Goal: Navigation & Orientation: Find specific page/section

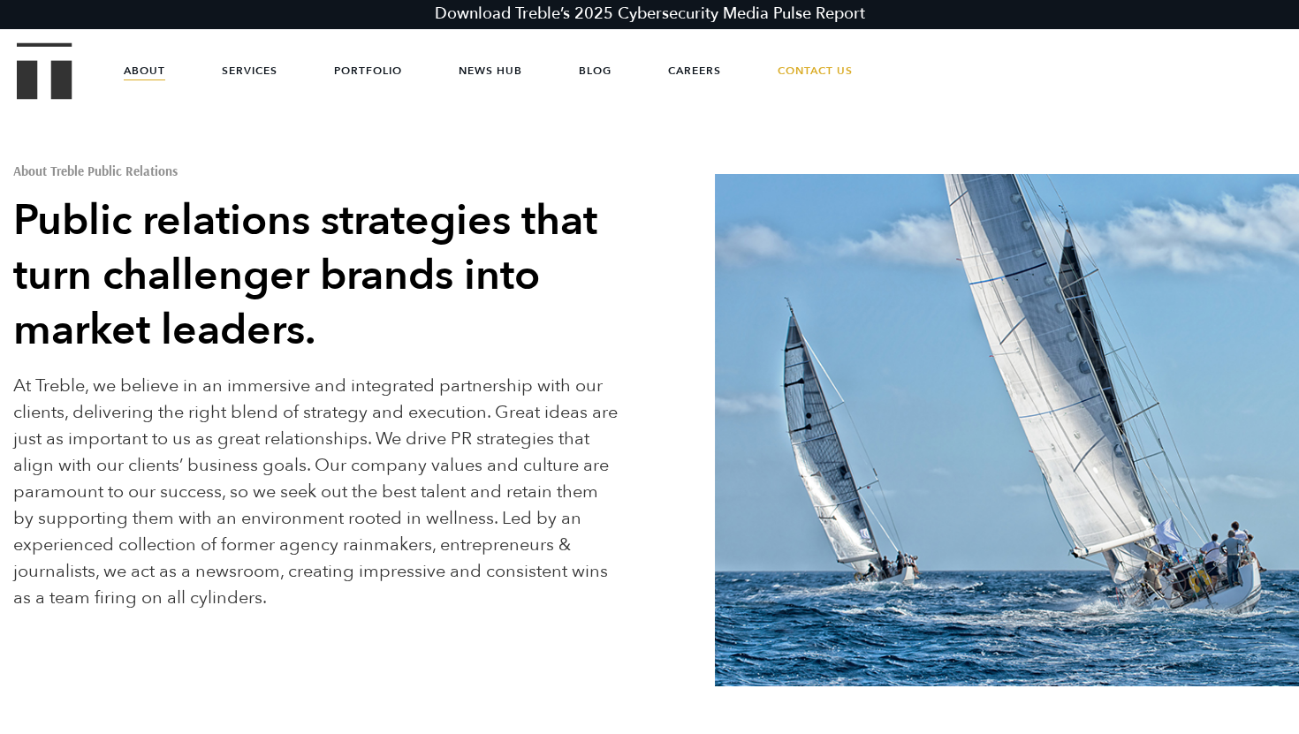
click at [7, 77] on header "Download Treble’s 2025 Cybersecurity Media Pulse Report About Services Portfoli…" at bounding box center [649, 49] width 1299 height 98
click at [36, 72] on img "Treble logo" at bounding box center [45, 70] width 56 height 57
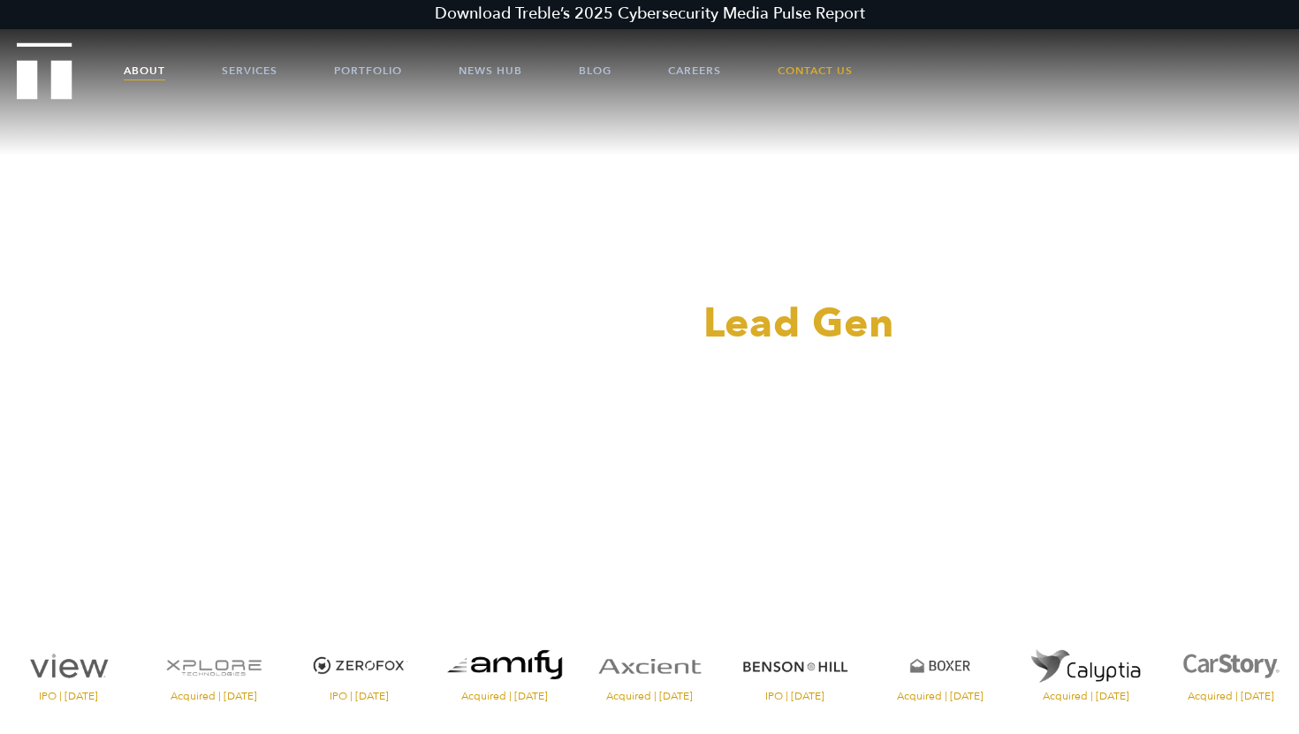
click at [148, 57] on link "About" at bounding box center [145, 70] width 42 height 53
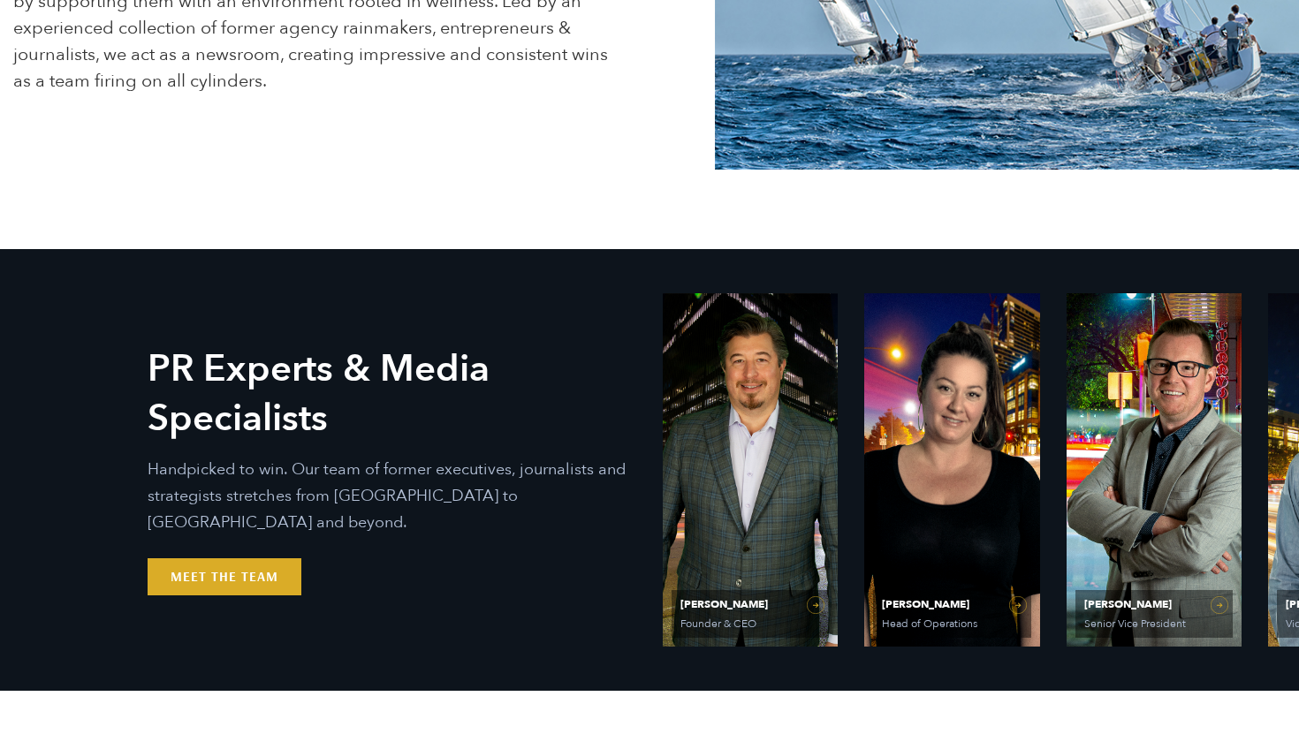
scroll to position [541, 0]
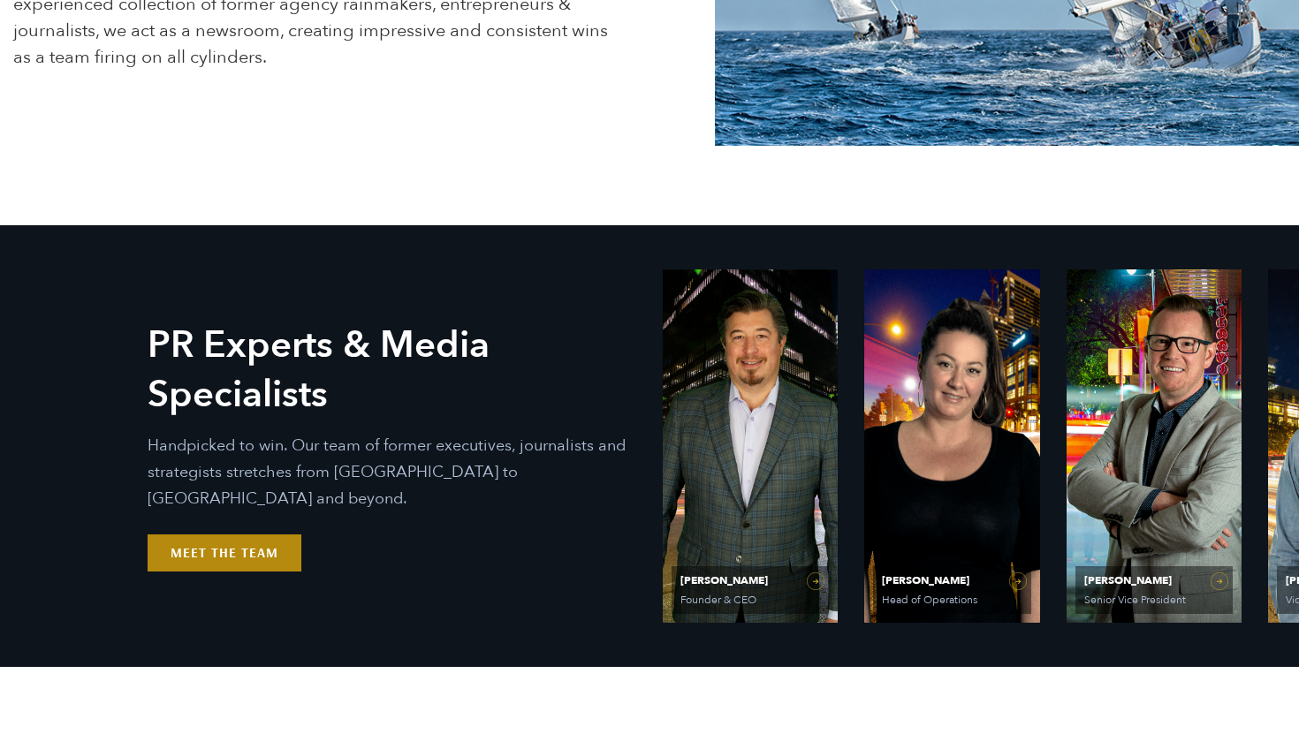
click at [237, 550] on link "Meet the Team" at bounding box center [225, 552] width 154 height 37
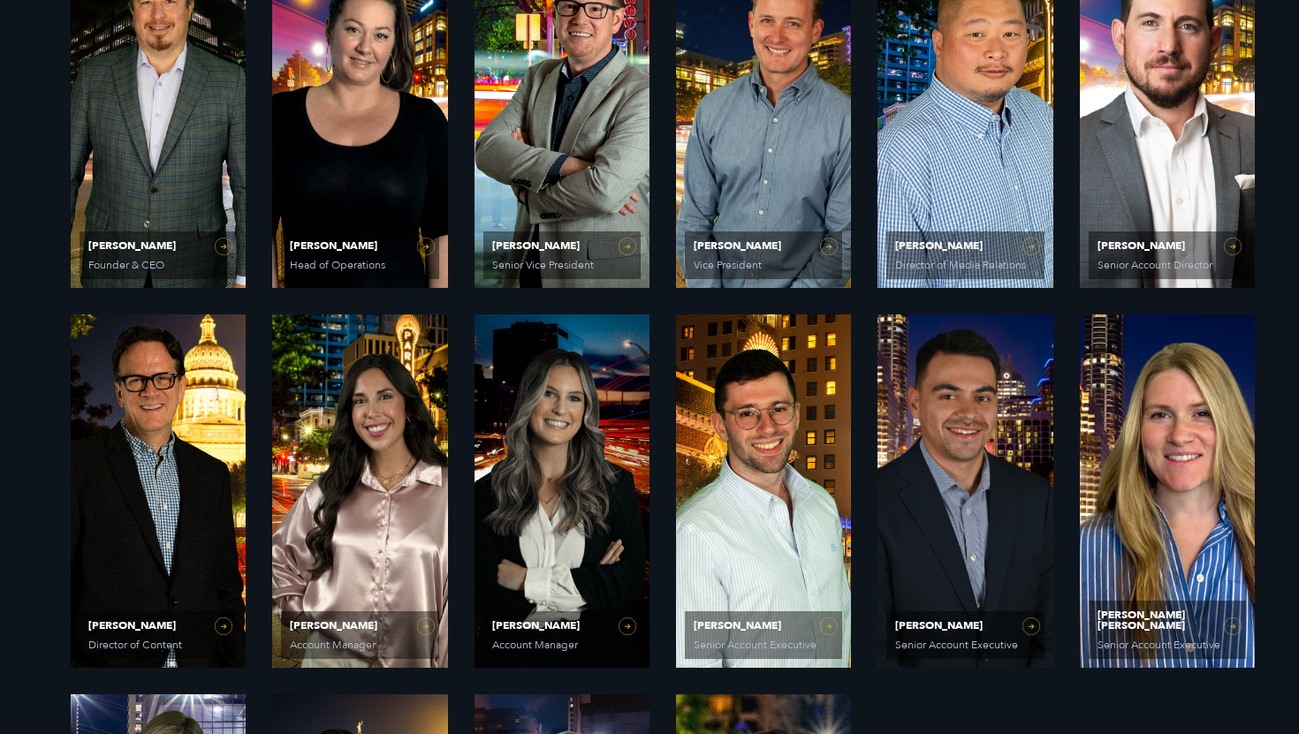
scroll to position [924, 0]
